Goal: Check status: Check status

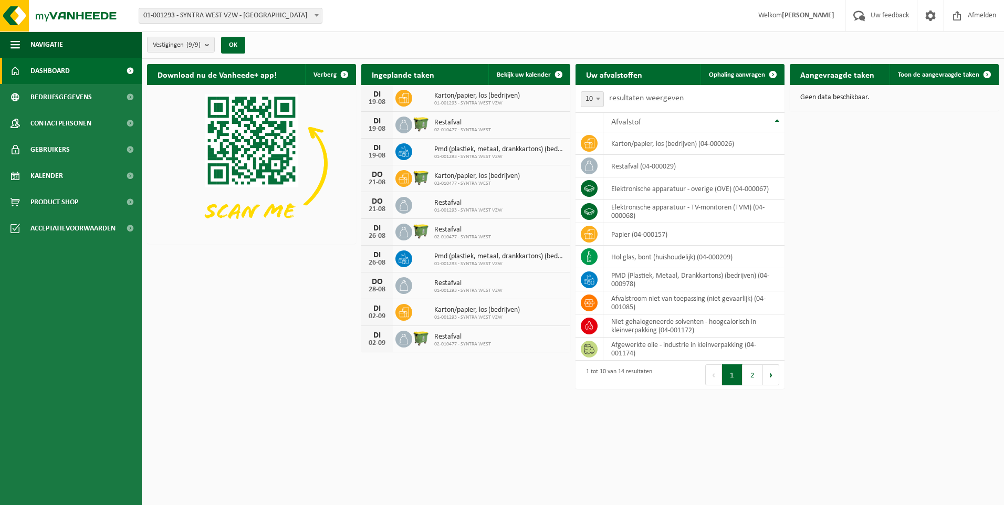
click at [480, 134] on div "DI 19-08 Restafval 02-010477 - SYNTRA WEST" at bounding box center [465, 125] width 209 height 27
click at [444, 125] on span "Restafval" at bounding box center [462, 123] width 57 height 8
click at [380, 125] on div "19-08" at bounding box center [377, 128] width 21 height 7
drag, startPoint x: 380, startPoint y: 125, endPoint x: 425, endPoint y: 125, distance: 44.6
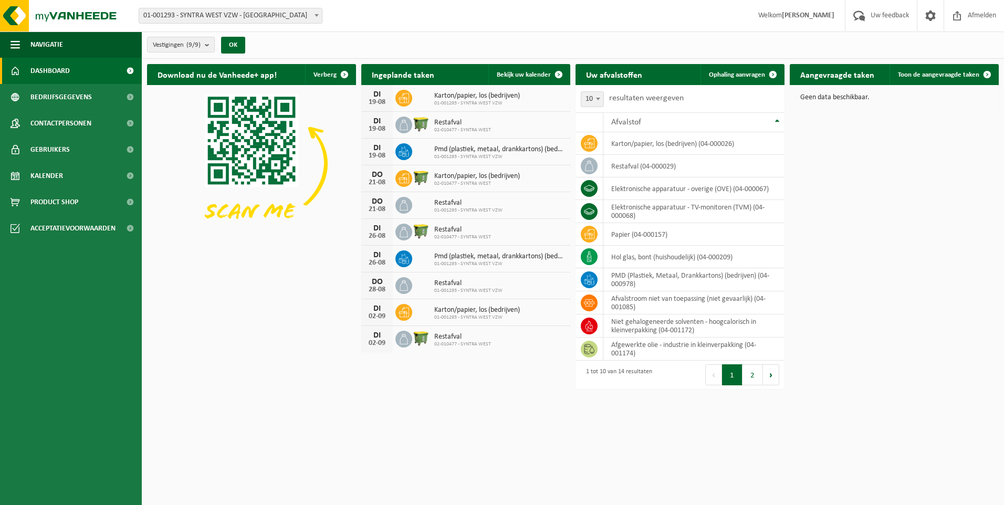
click at [425, 125] on img at bounding box center [421, 124] width 18 height 18
drag, startPoint x: 425, startPoint y: 125, endPoint x: 378, endPoint y: 125, distance: 46.7
click at [378, 125] on div "19-08" at bounding box center [377, 128] width 21 height 7
click at [46, 177] on span "Kalender" at bounding box center [46, 176] width 33 height 26
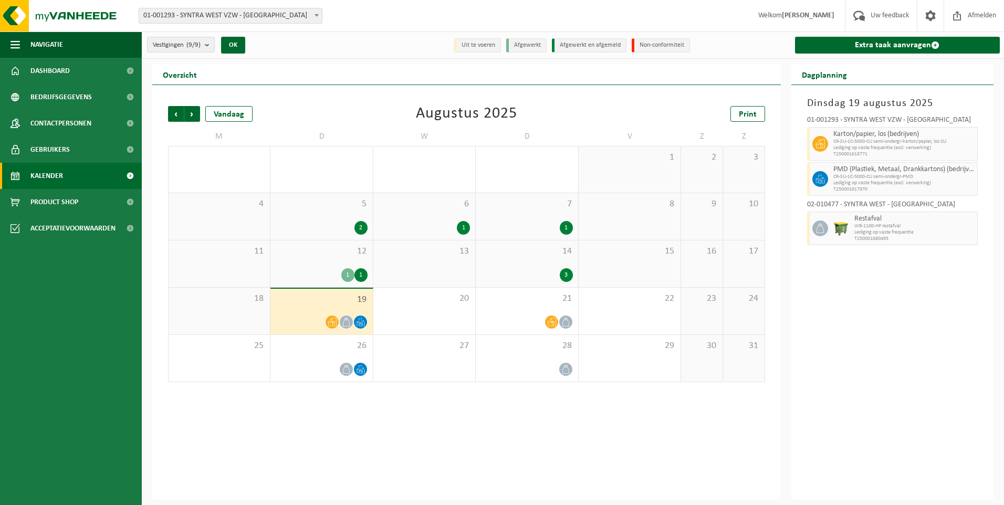
click at [346, 324] on icon at bounding box center [346, 322] width 9 height 9
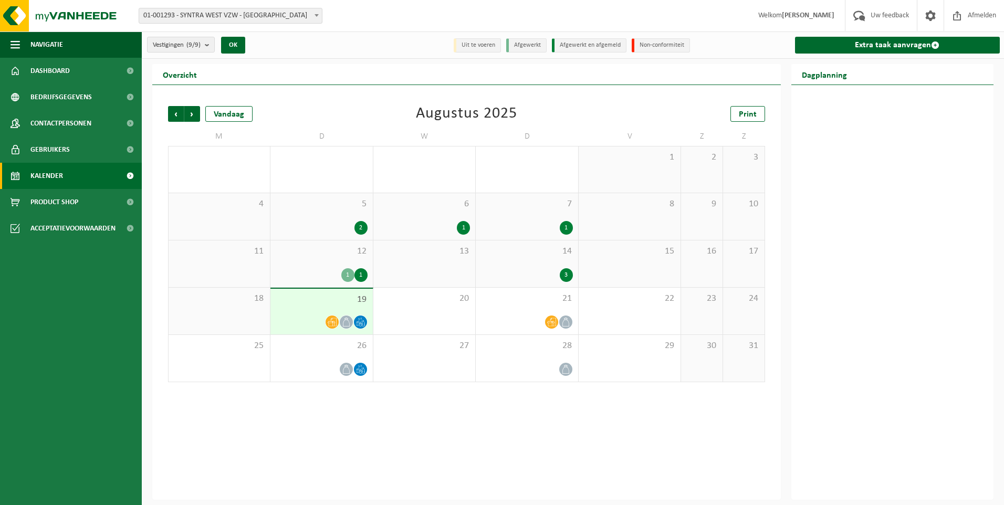
click at [346, 324] on icon at bounding box center [346, 322] width 9 height 9
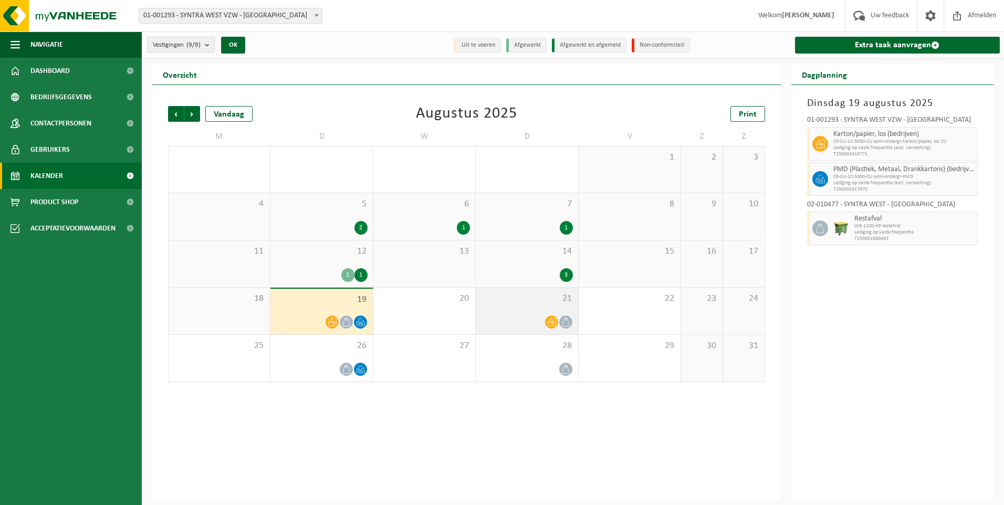
click at [567, 323] on icon at bounding box center [565, 322] width 9 height 9
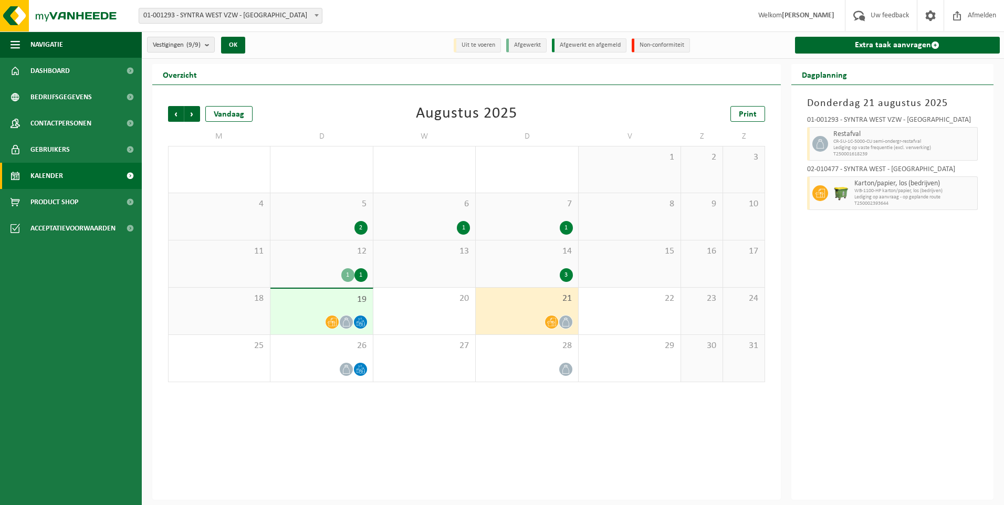
click at [346, 322] on icon at bounding box center [346, 322] width 9 height 9
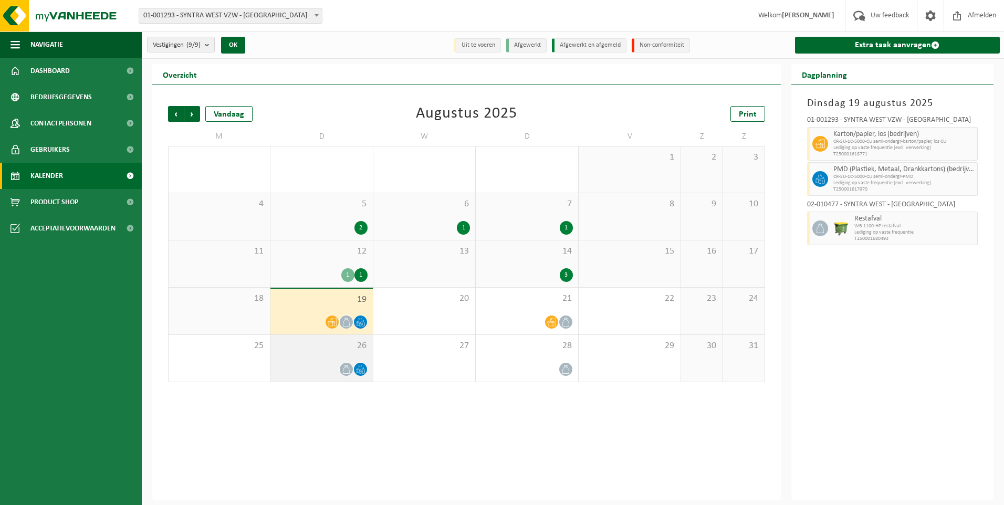
click at [348, 369] on icon at bounding box center [346, 369] width 9 height 9
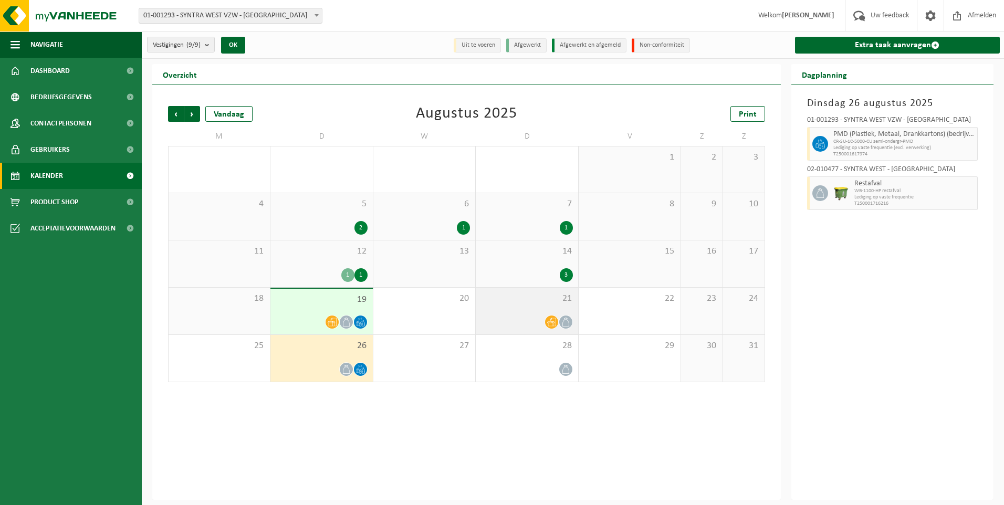
click at [523, 318] on div at bounding box center [526, 322] width 91 height 14
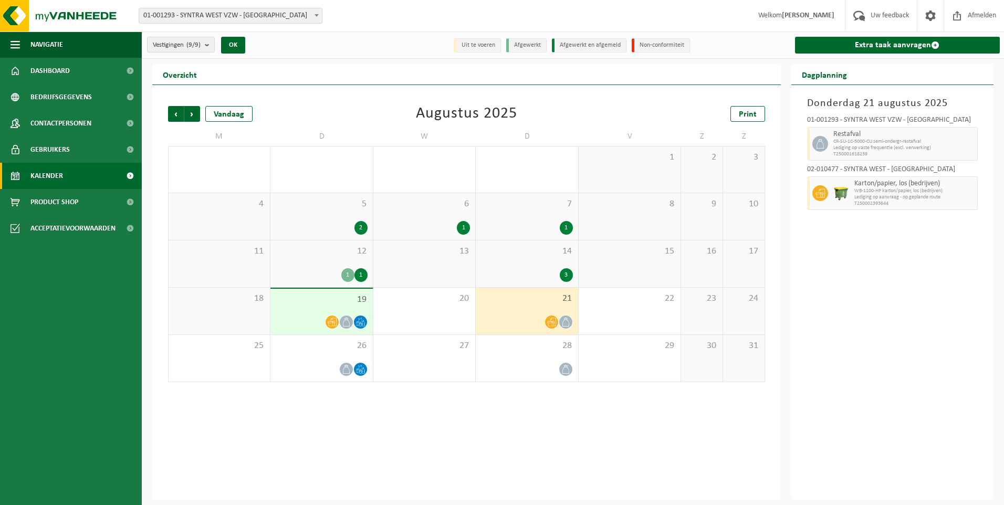
click at [319, 313] on div "19" at bounding box center [321, 312] width 102 height 46
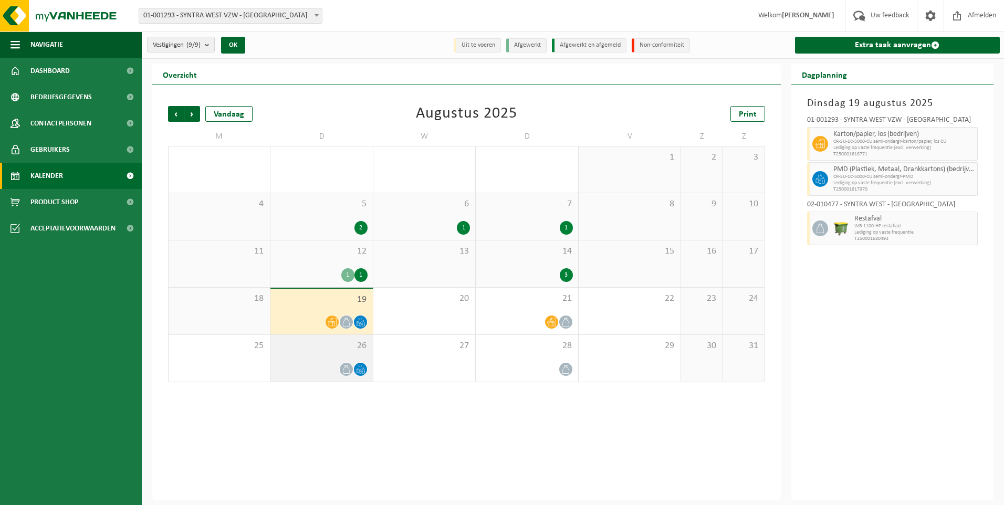
click at [327, 372] on div at bounding box center [321, 369] width 91 height 14
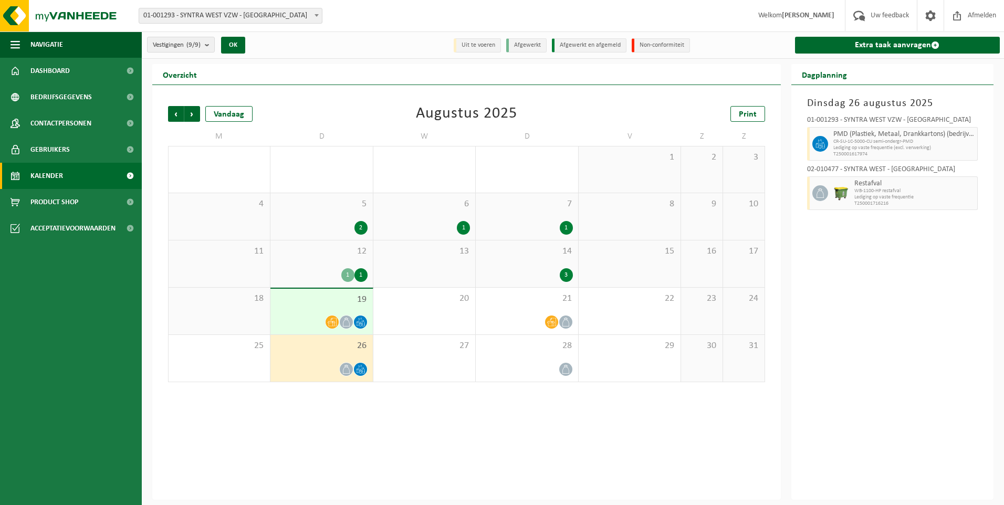
click at [315, 310] on div "19" at bounding box center [321, 312] width 102 height 46
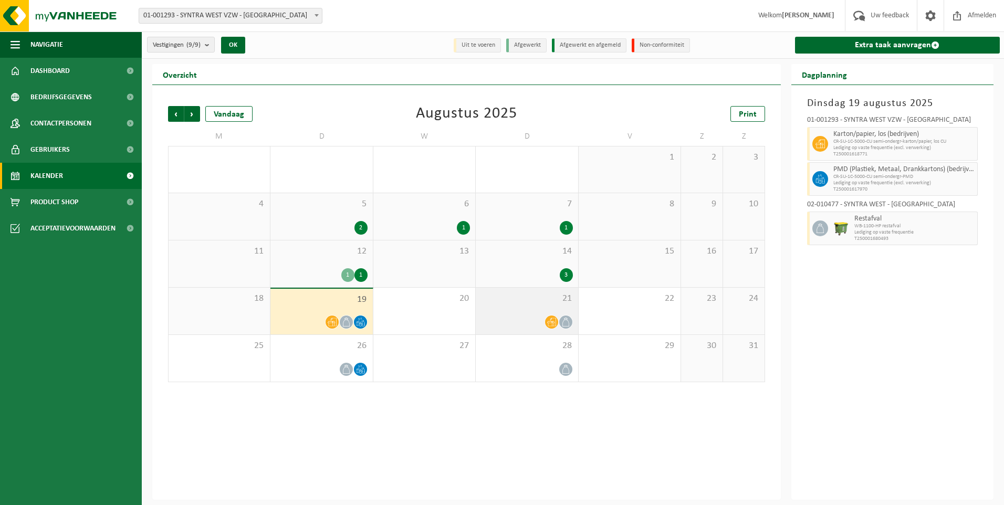
click at [512, 316] on div at bounding box center [526, 322] width 91 height 14
